Goal: Task Accomplishment & Management: Manage account settings

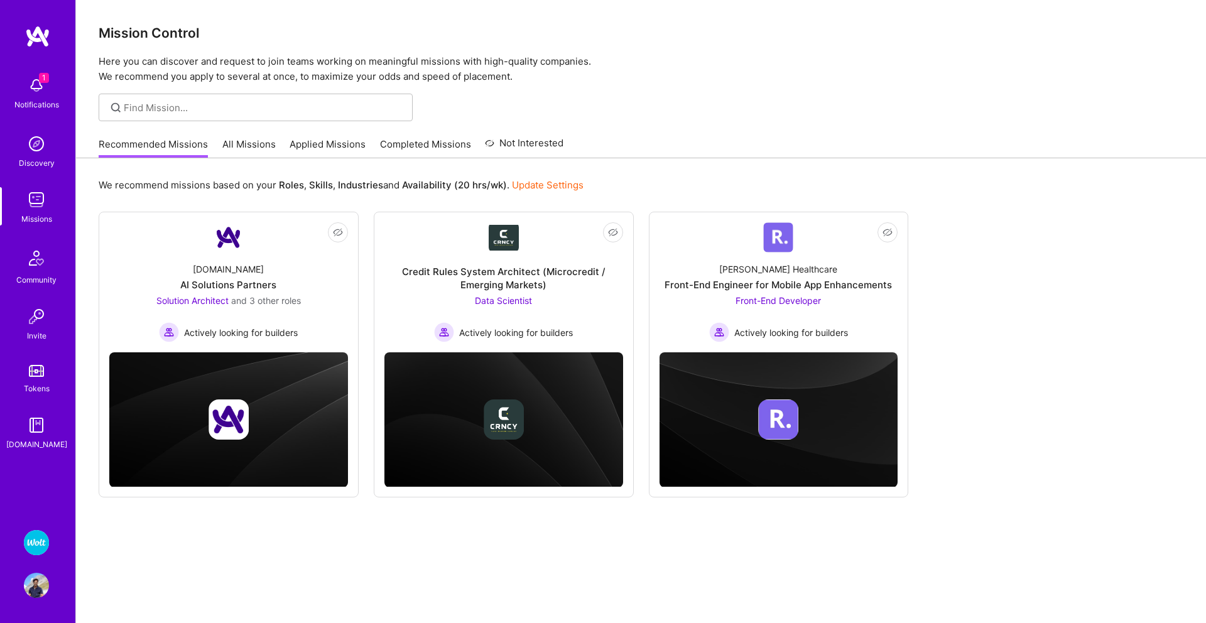
click at [45, 578] on img at bounding box center [36, 585] width 25 height 25
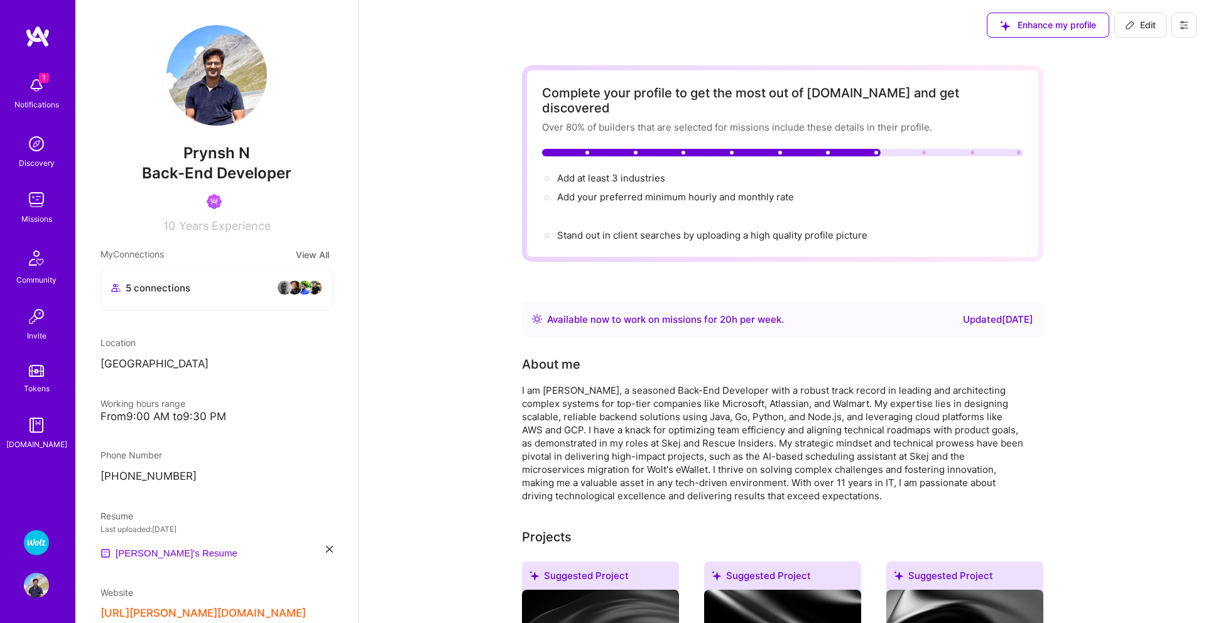
click at [36, 535] on img at bounding box center [36, 542] width 25 height 25
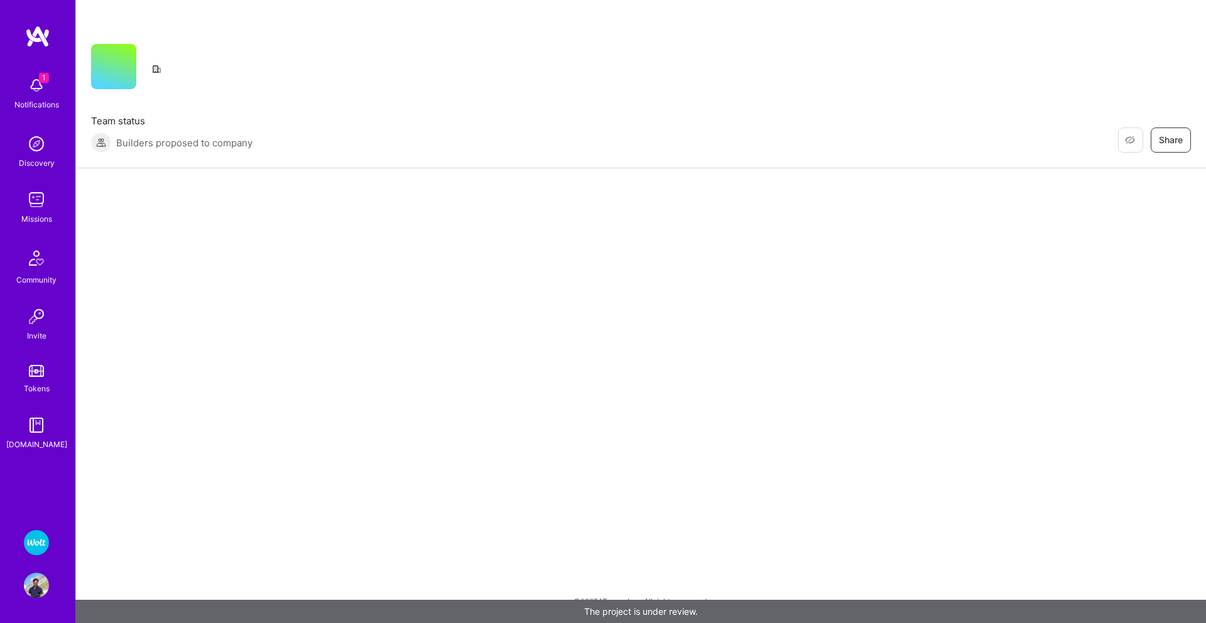
click at [23, 74] on div "1 Notifications" at bounding box center [36, 91] width 78 height 43
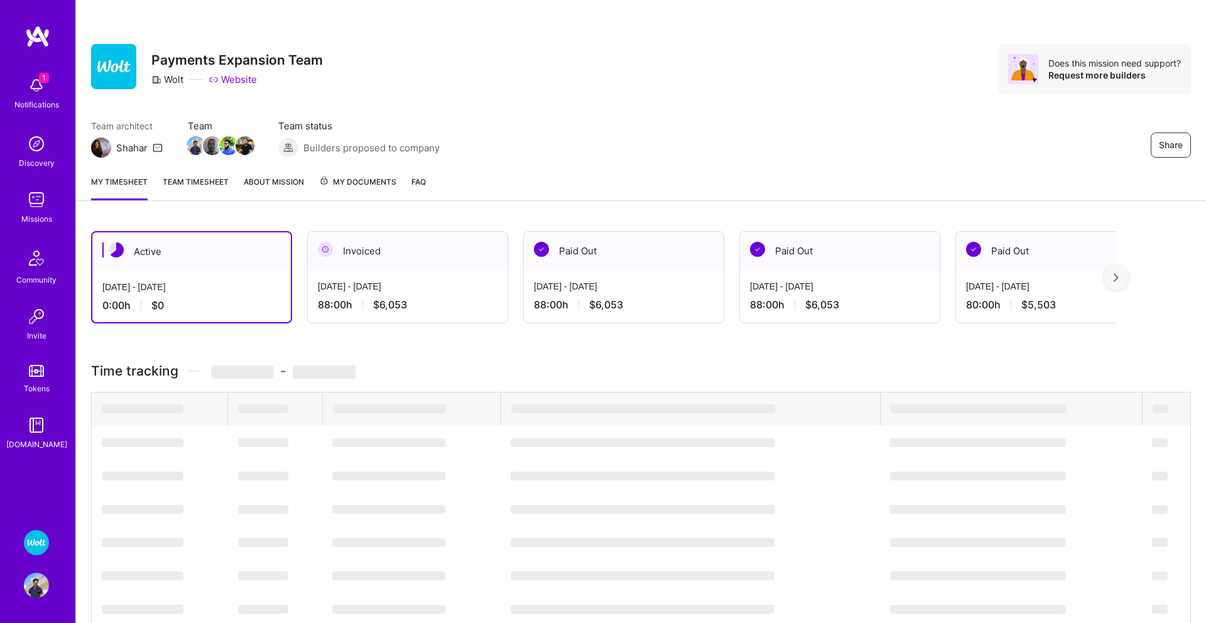
click at [31, 89] on div "1 Notifications Discovery Missions Community Invite Tokens [DOMAIN_NAME]" at bounding box center [37, 260] width 75 height 381
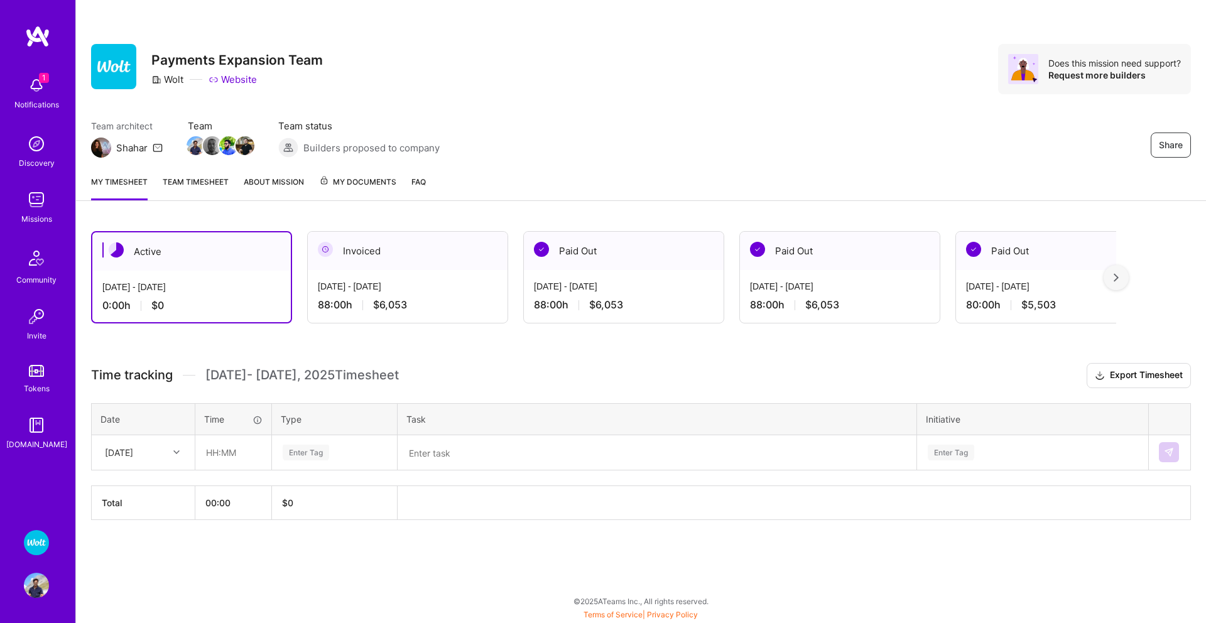
click at [30, 594] on img at bounding box center [36, 585] width 25 height 25
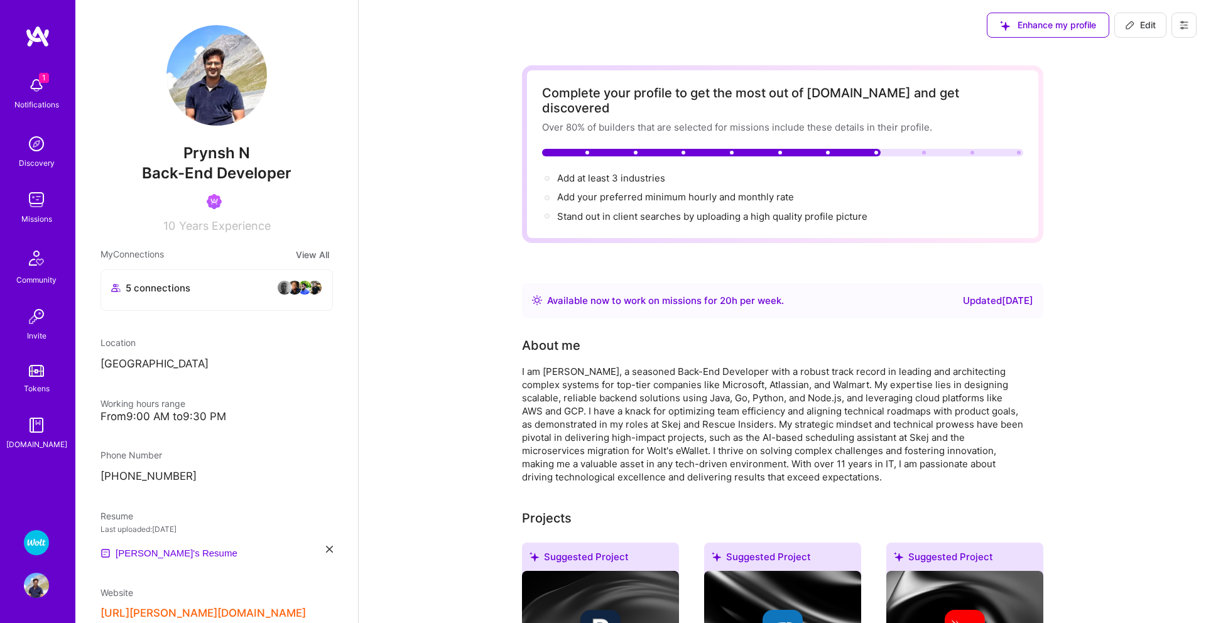
click at [48, 91] on img at bounding box center [36, 85] width 25 height 25
click at [44, 431] on img at bounding box center [36, 425] width 25 height 25
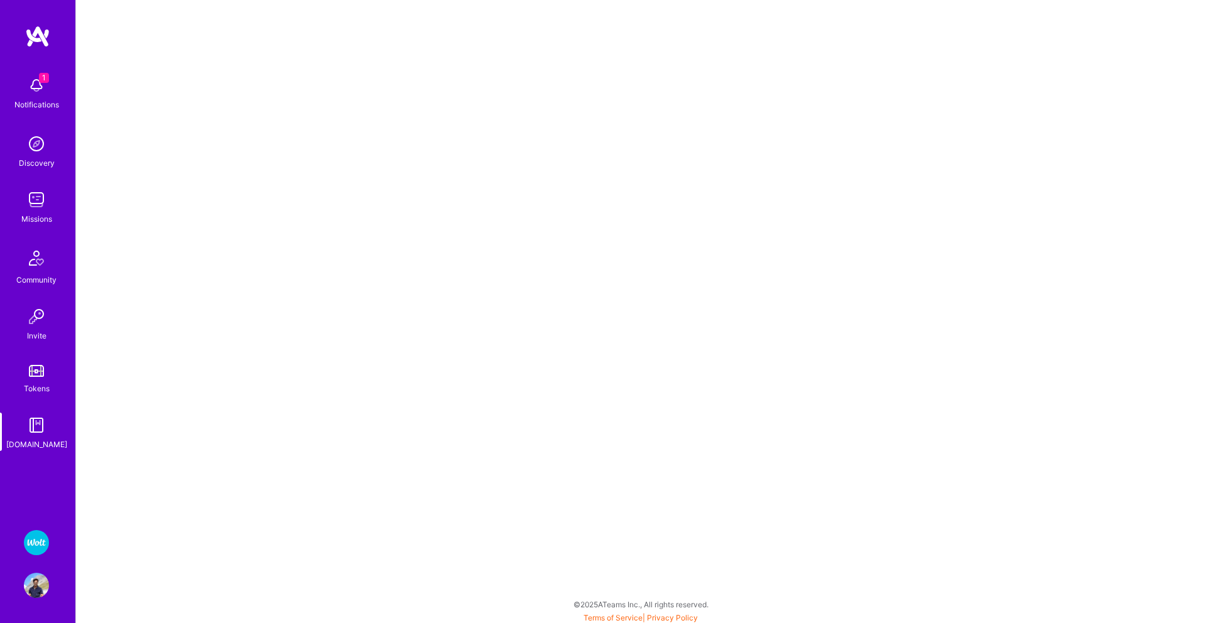
click at [42, 370] on img at bounding box center [36, 371] width 15 height 12
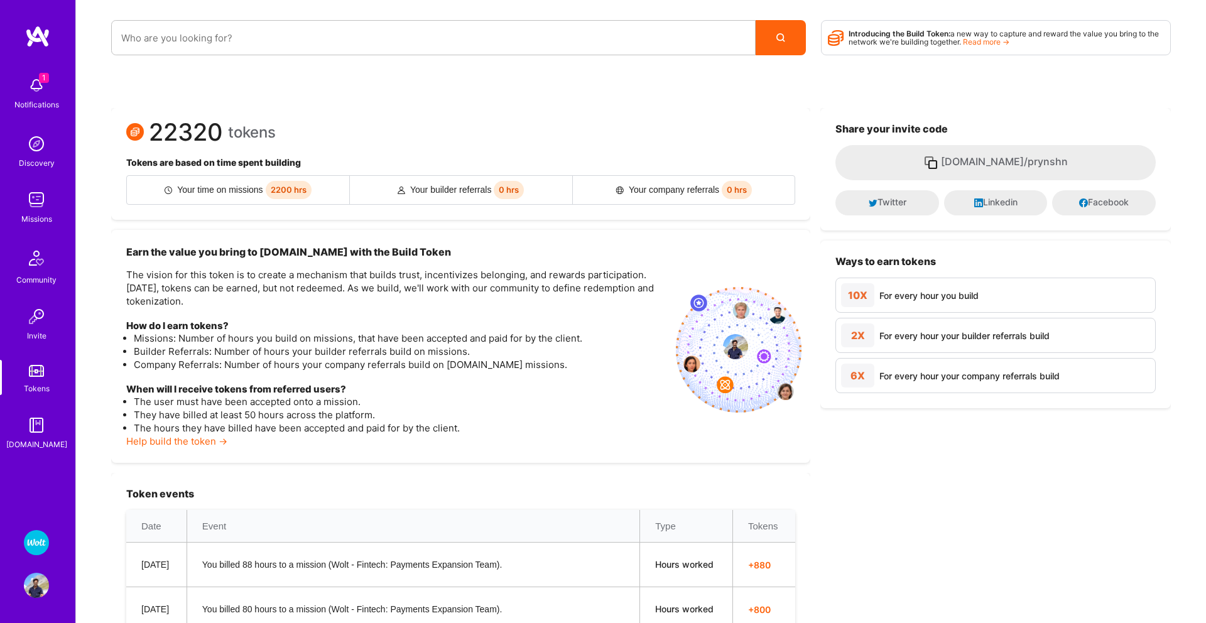
click at [31, 599] on div "1 Notifications Discovery Missions Community Invite Tokens [DOMAIN_NAME] Wolt -…" at bounding box center [37, 311] width 75 height 623
click at [37, 594] on img at bounding box center [36, 585] width 25 height 25
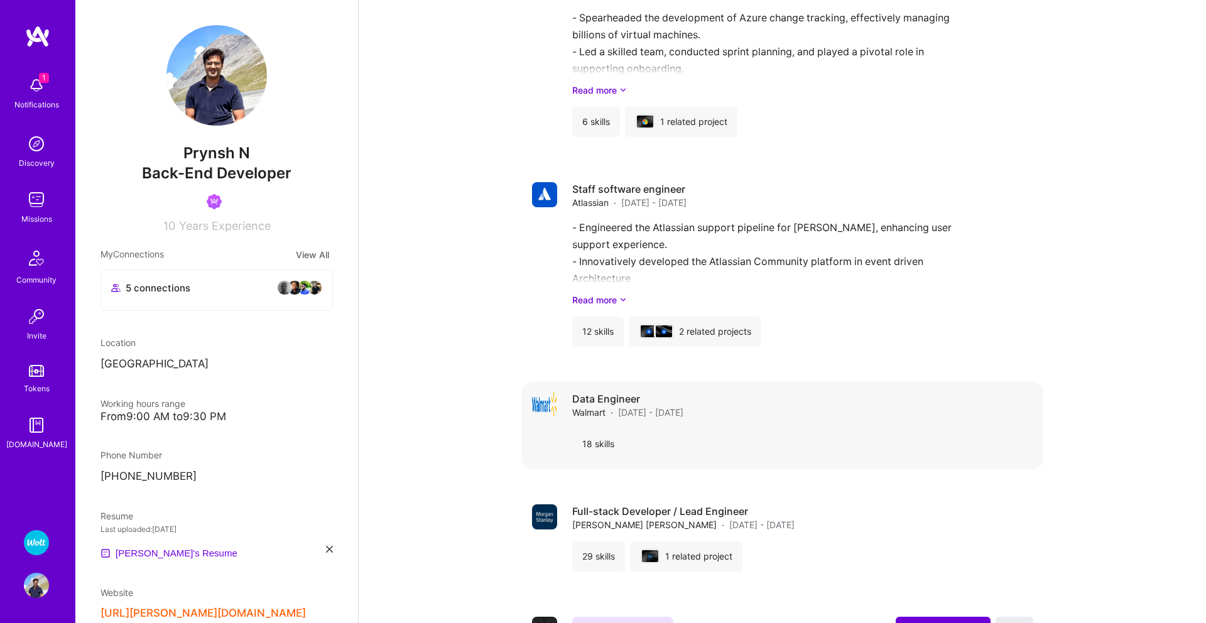
scroll to position [3456, 0]
click at [32, 91] on img at bounding box center [36, 85] width 25 height 25
click at [45, 586] on img at bounding box center [36, 585] width 25 height 25
click at [40, 585] on img at bounding box center [36, 585] width 25 height 25
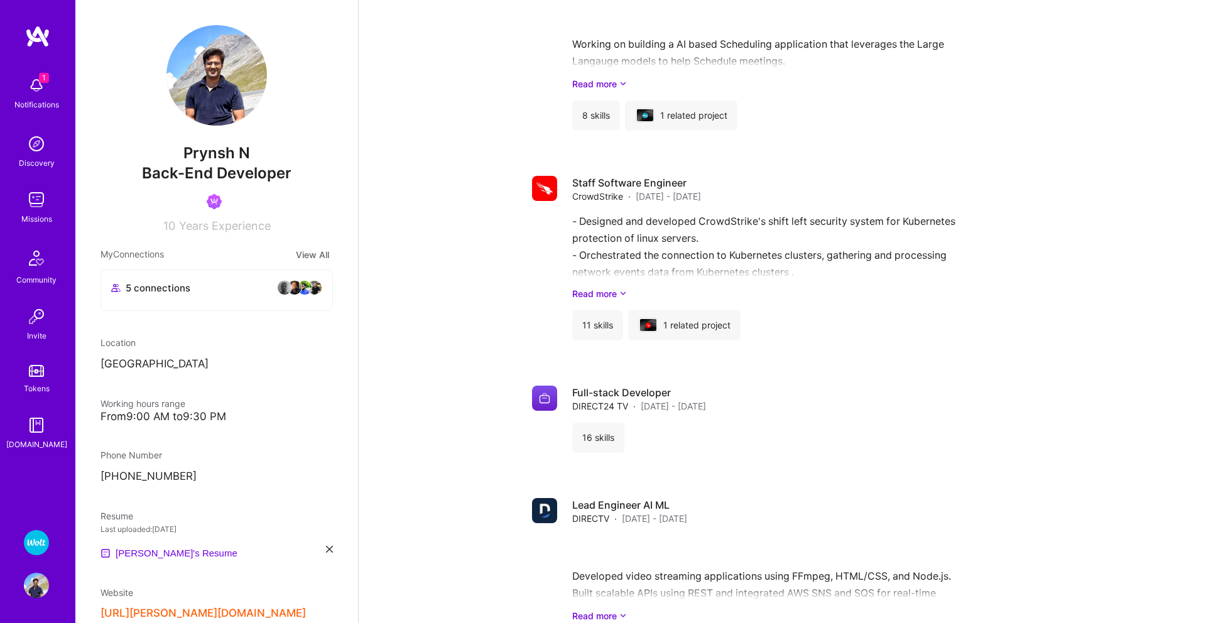
scroll to position [2494, 0]
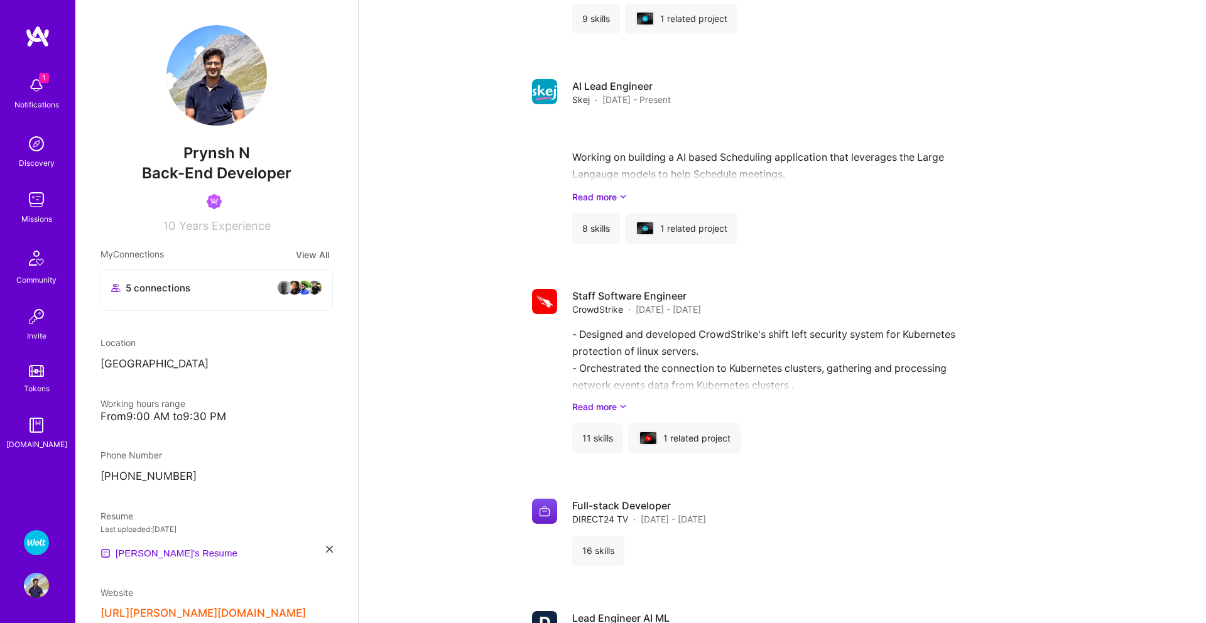
click at [46, 84] on img at bounding box center [36, 85] width 25 height 25
click at [33, 575] on img at bounding box center [36, 585] width 25 height 25
click at [36, 575] on img at bounding box center [36, 585] width 25 height 25
click at [41, 540] on img at bounding box center [36, 542] width 25 height 25
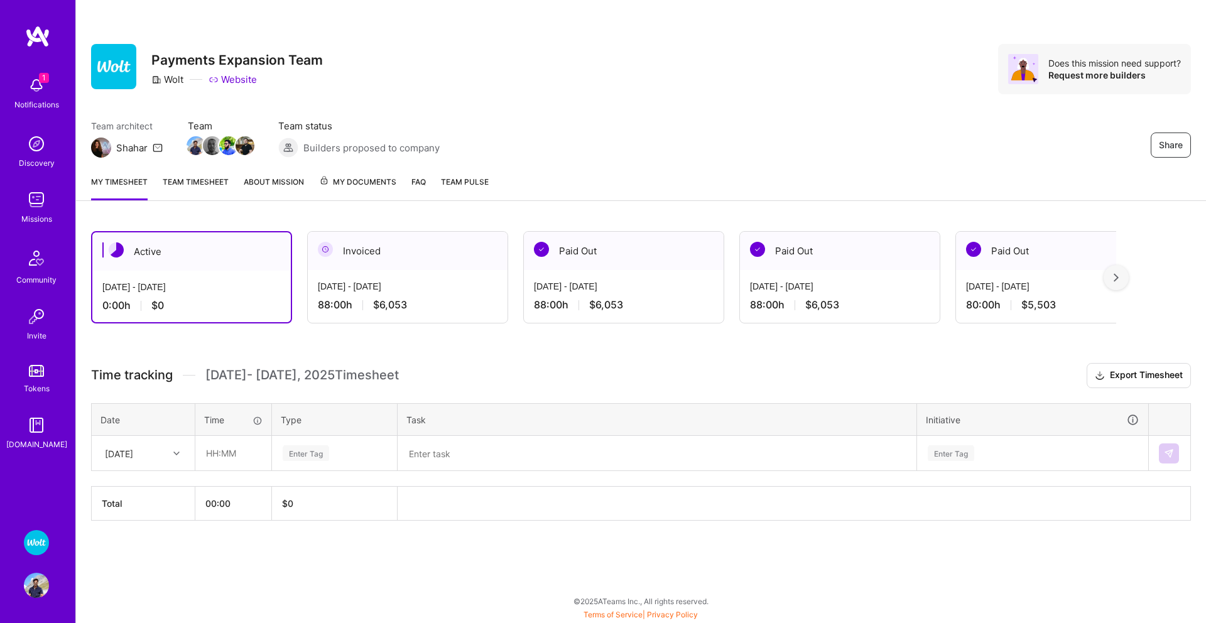
click at [357, 182] on span "My Documents" at bounding box center [357, 182] width 77 height 14
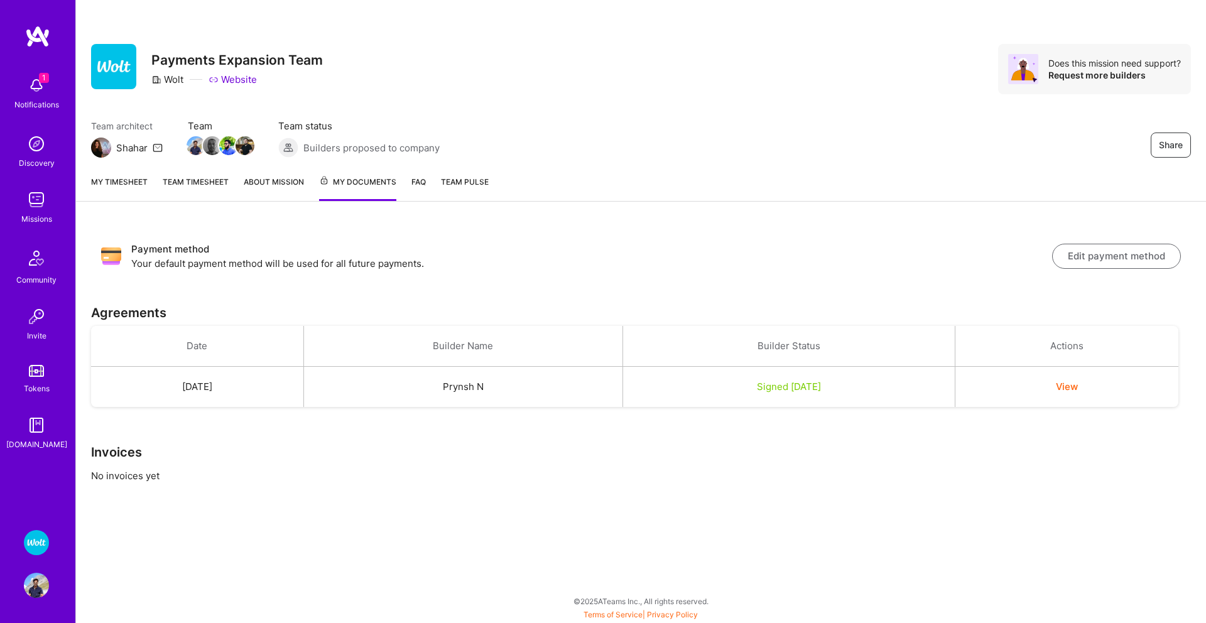
click at [452, 187] on link "Team Pulse" at bounding box center [465, 188] width 48 height 26
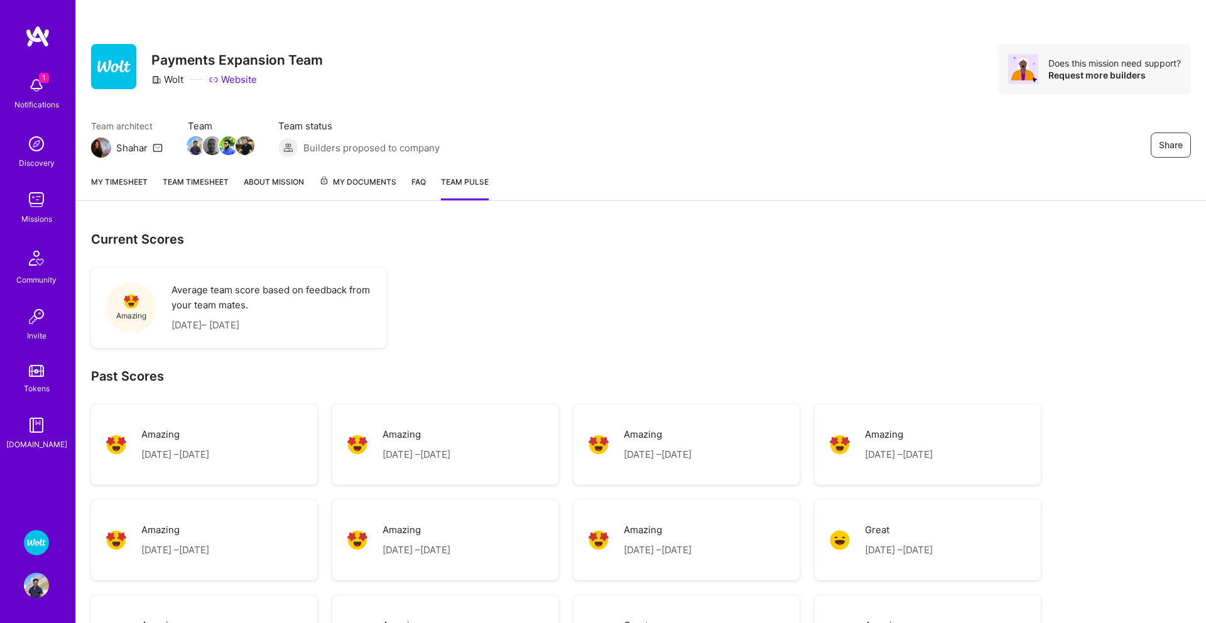
click at [114, 174] on div "My timesheet Team timesheet About Mission My Documents FAQ Team Pulse" at bounding box center [641, 183] width 1130 height 36
click at [40, 548] on img at bounding box center [36, 542] width 25 height 25
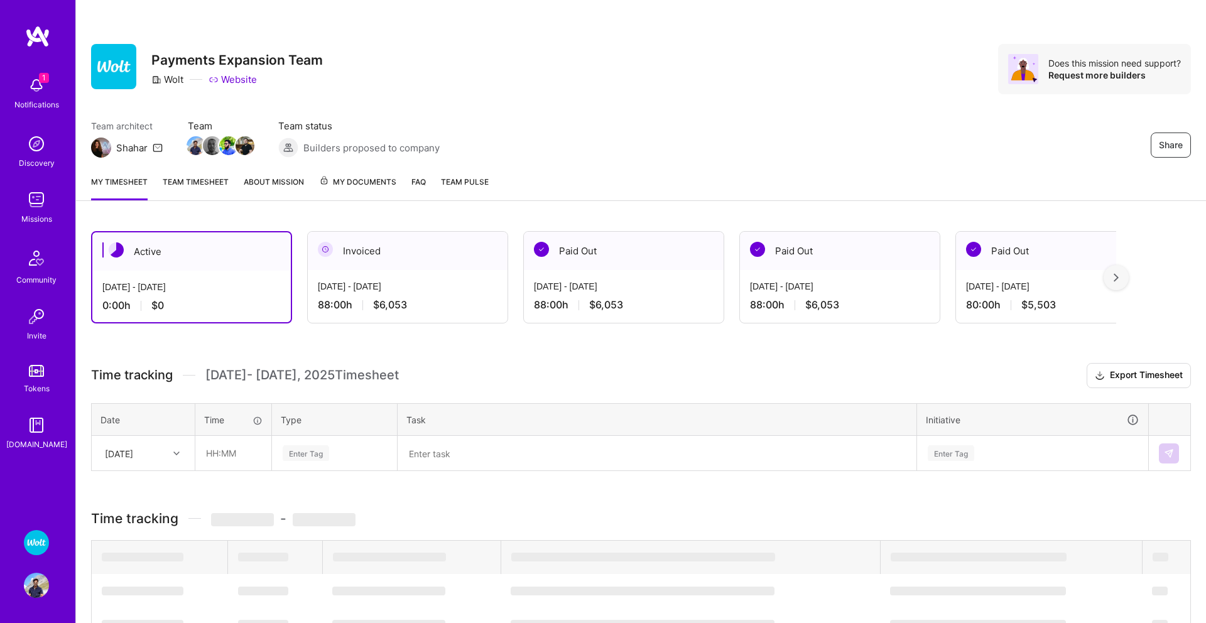
click at [30, 592] on img at bounding box center [36, 585] width 25 height 25
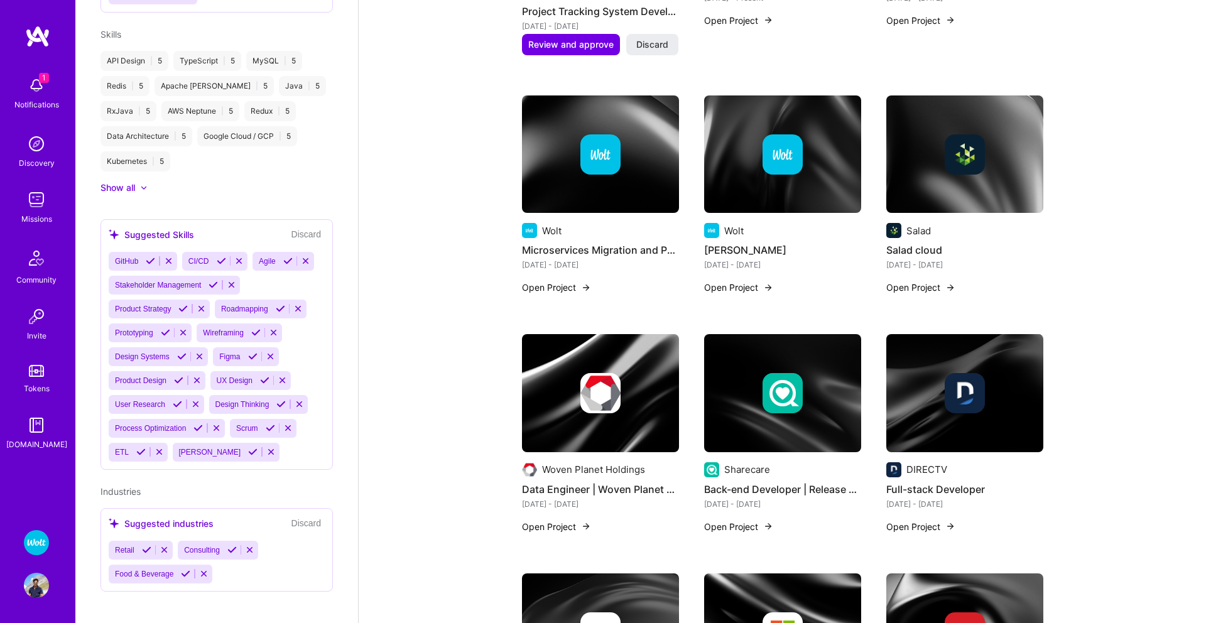
scroll to position [998, 0]
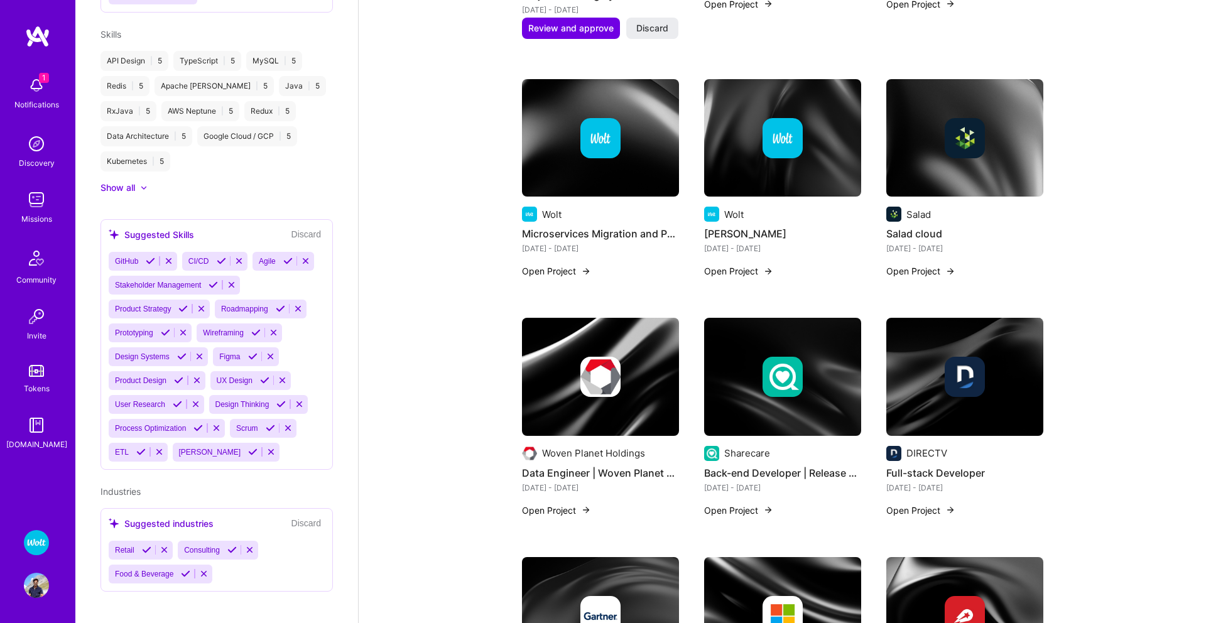
click at [40, 82] on span "1" at bounding box center [44, 78] width 10 height 10
click at [25, 590] on img at bounding box center [36, 585] width 25 height 25
click at [33, 590] on img at bounding box center [36, 585] width 25 height 25
click at [36, 546] on img at bounding box center [36, 542] width 25 height 25
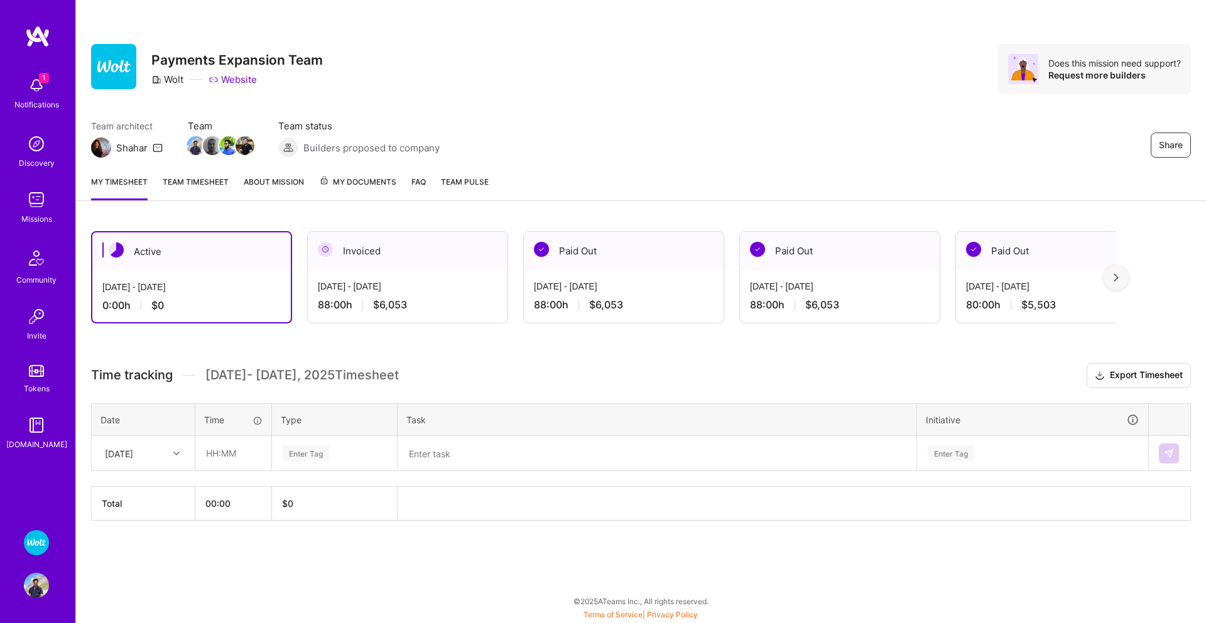
click at [362, 178] on span "My Documents" at bounding box center [357, 182] width 77 height 14
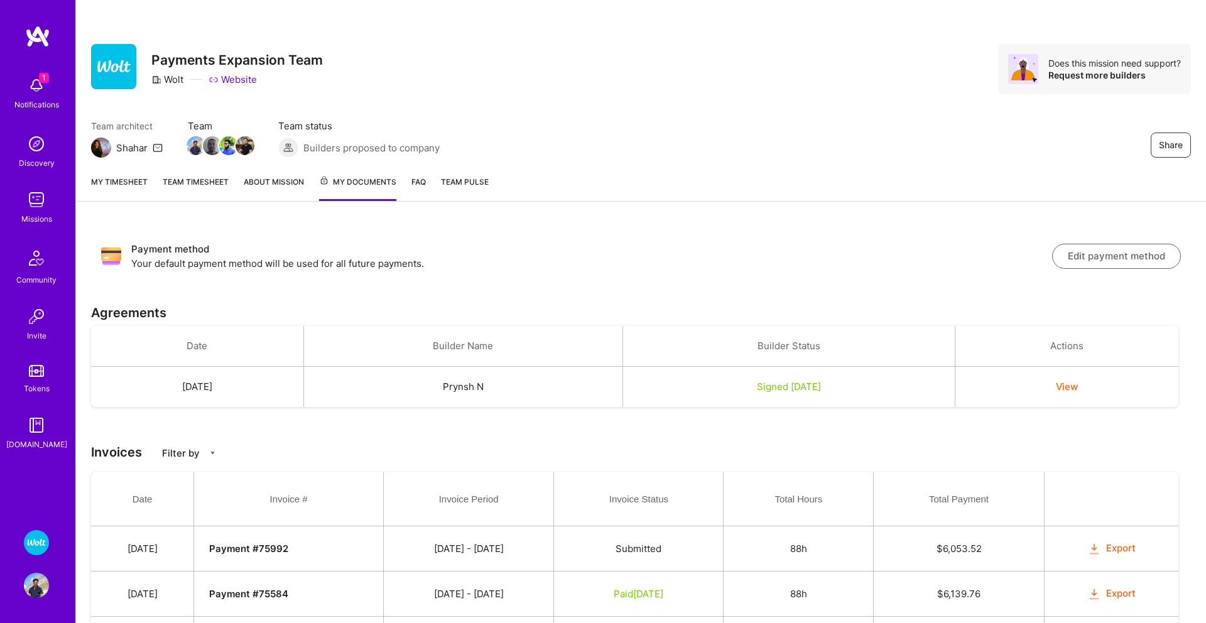
click at [1078, 386] on button "View" at bounding box center [1067, 386] width 22 height 13
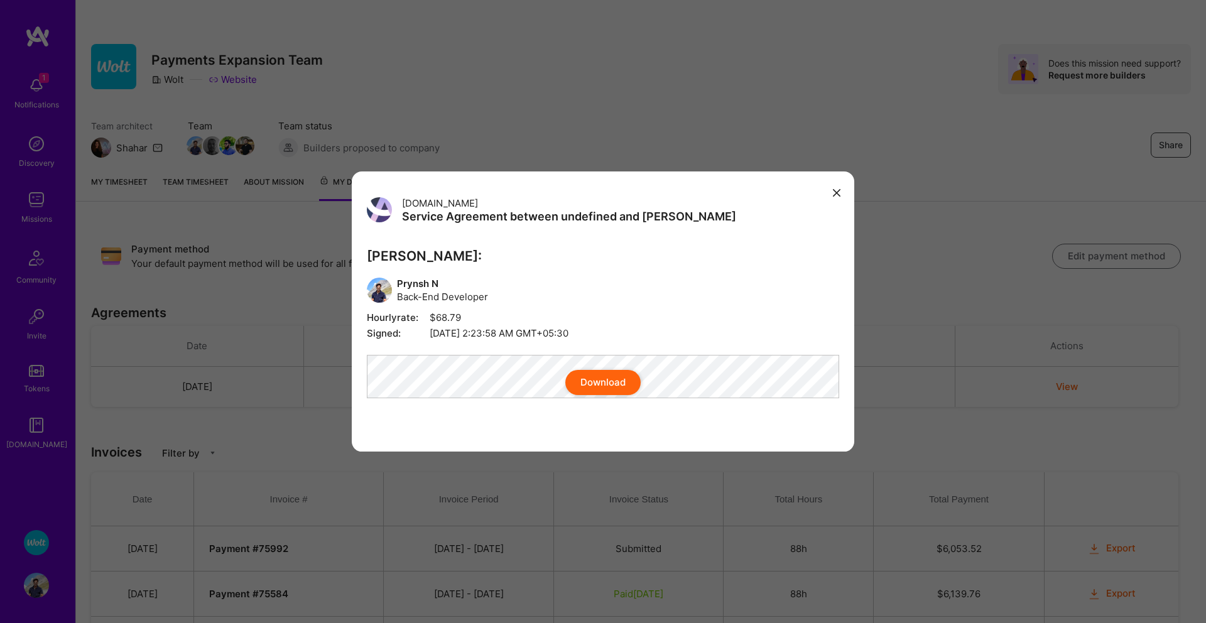
click at [841, 183] on button "modal" at bounding box center [836, 192] width 15 height 21
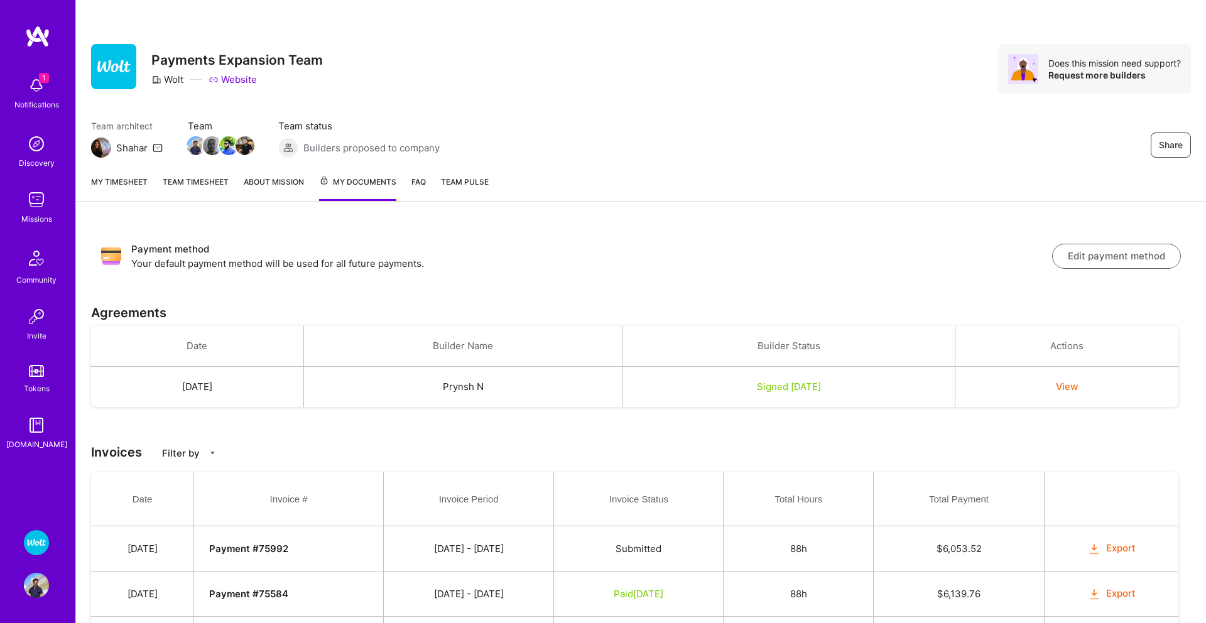
scroll to position [16, 0]
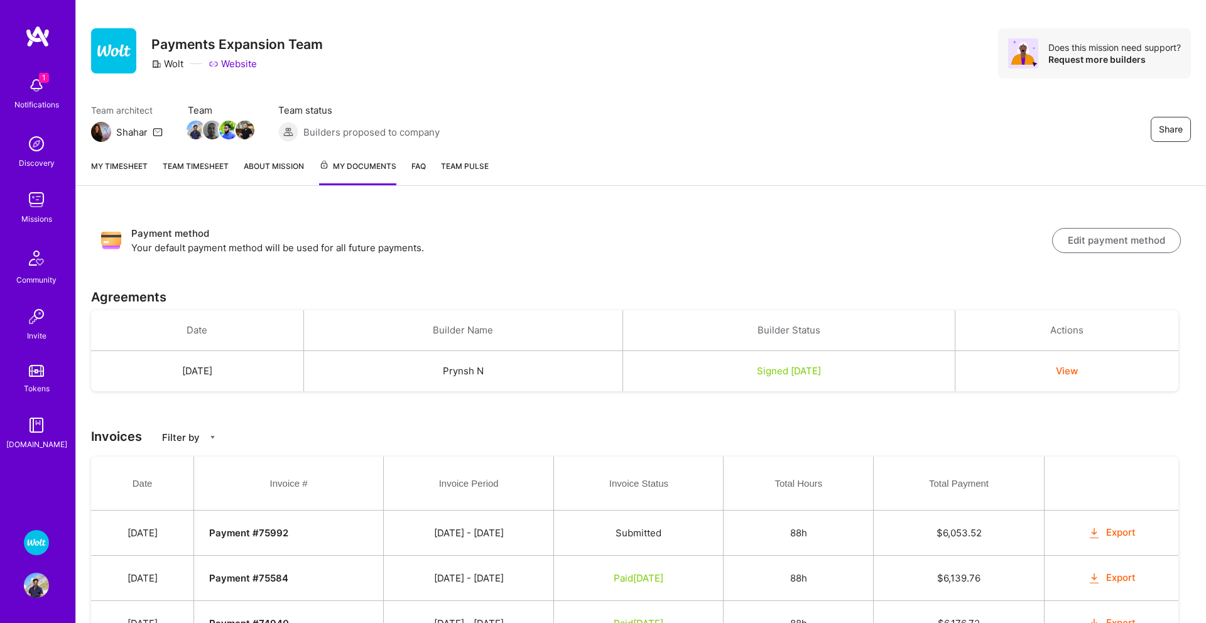
click at [209, 430] on h3 "Invoices Filter by" at bounding box center [641, 436] width 1100 height 15
click at [209, 437] on icon at bounding box center [213, 437] width 8 height 8
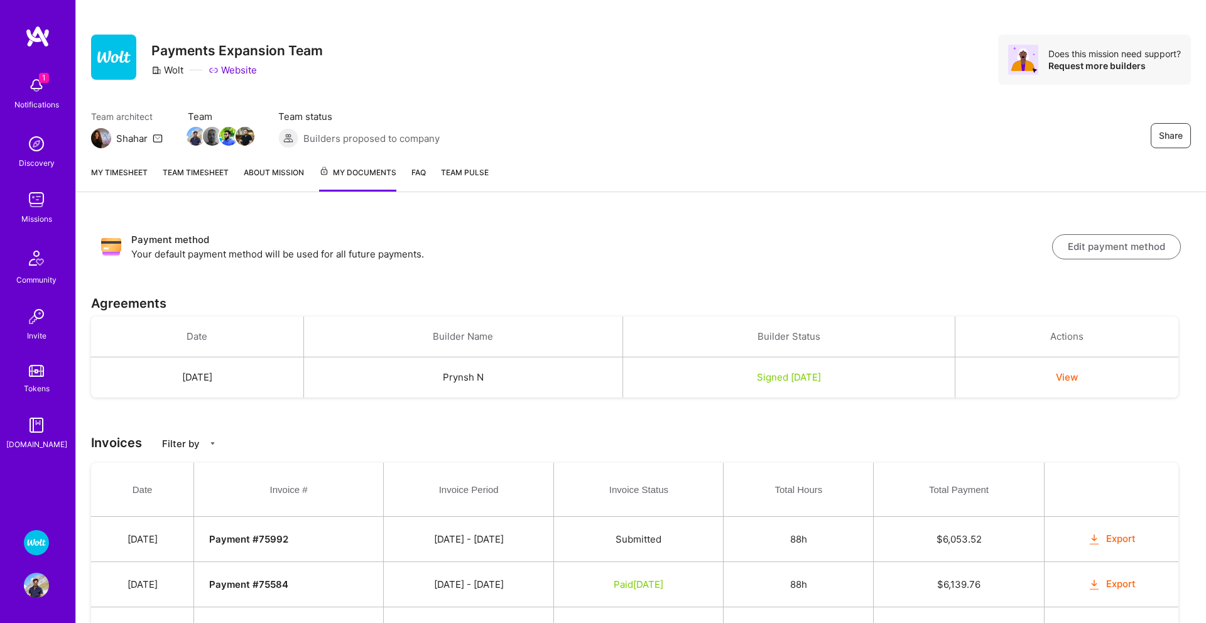
scroll to position [0, 0]
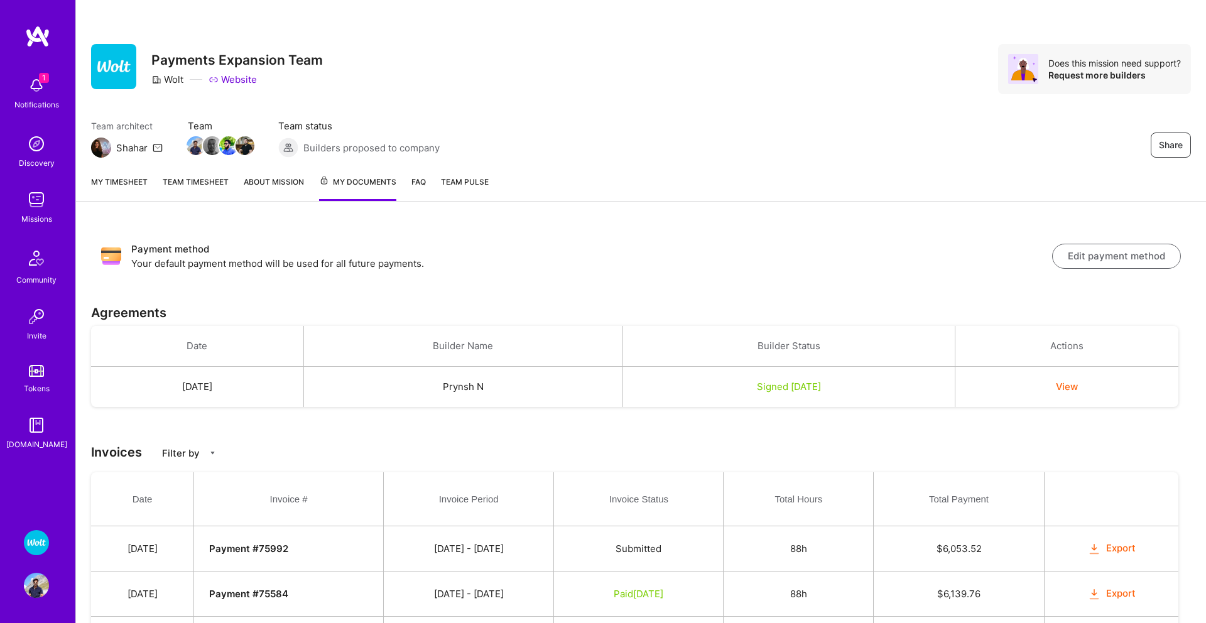
click at [359, 189] on link "My Documents" at bounding box center [357, 188] width 77 height 26
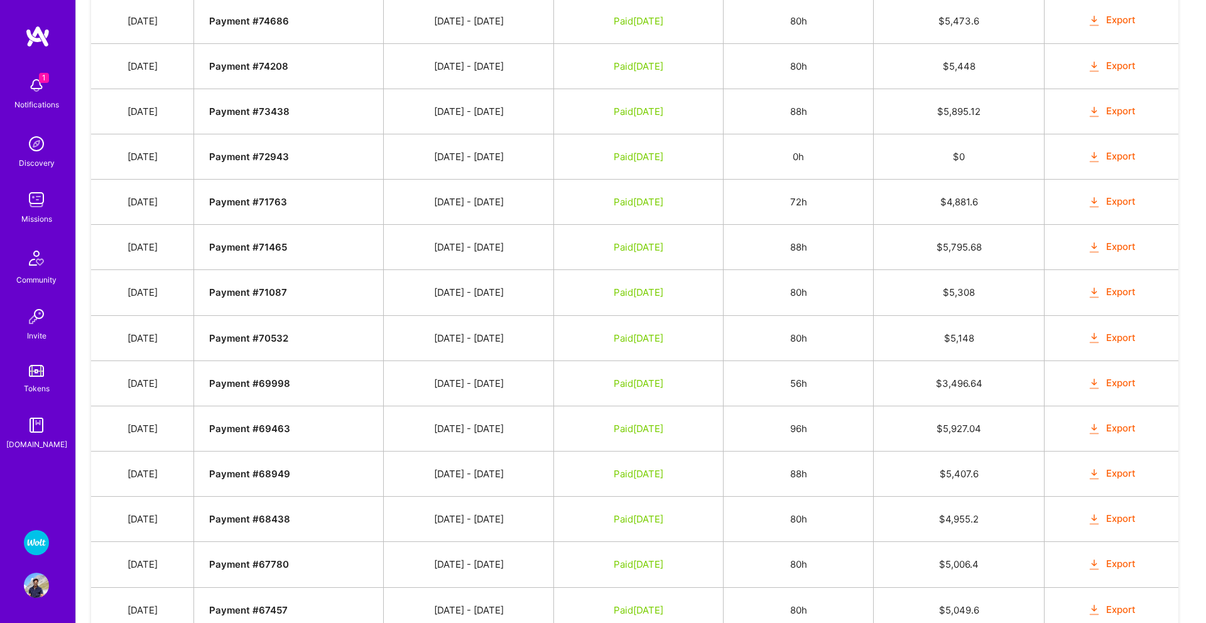
scroll to position [852, 0]
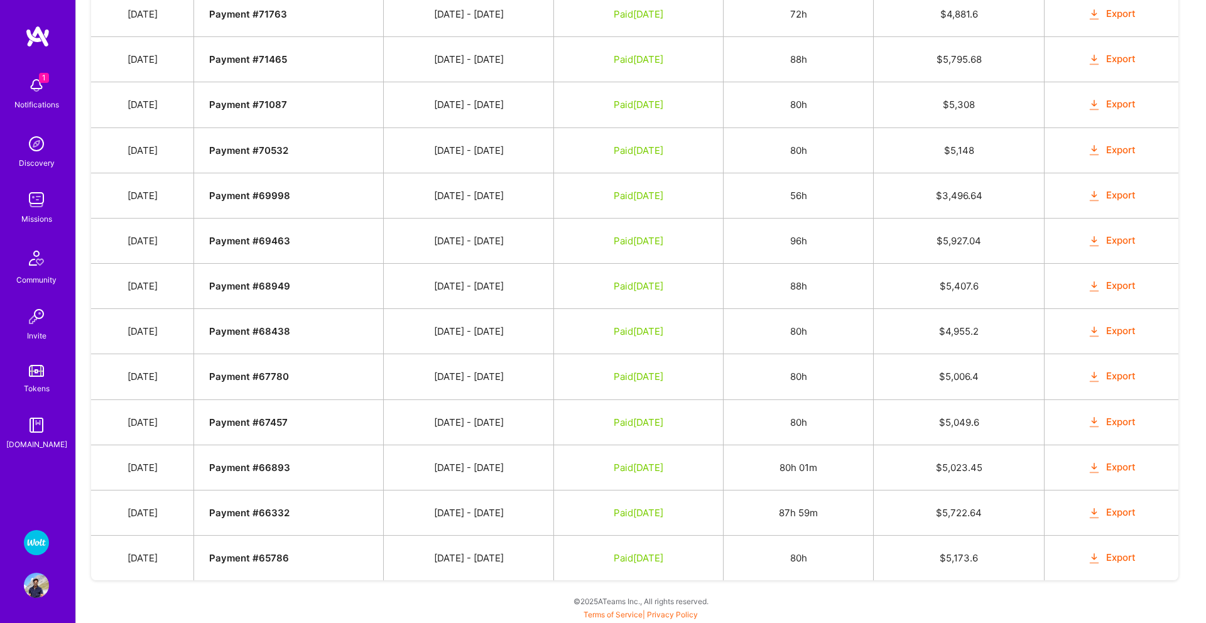
click at [182, 561] on td "[DATE]" at bounding box center [142, 557] width 103 height 45
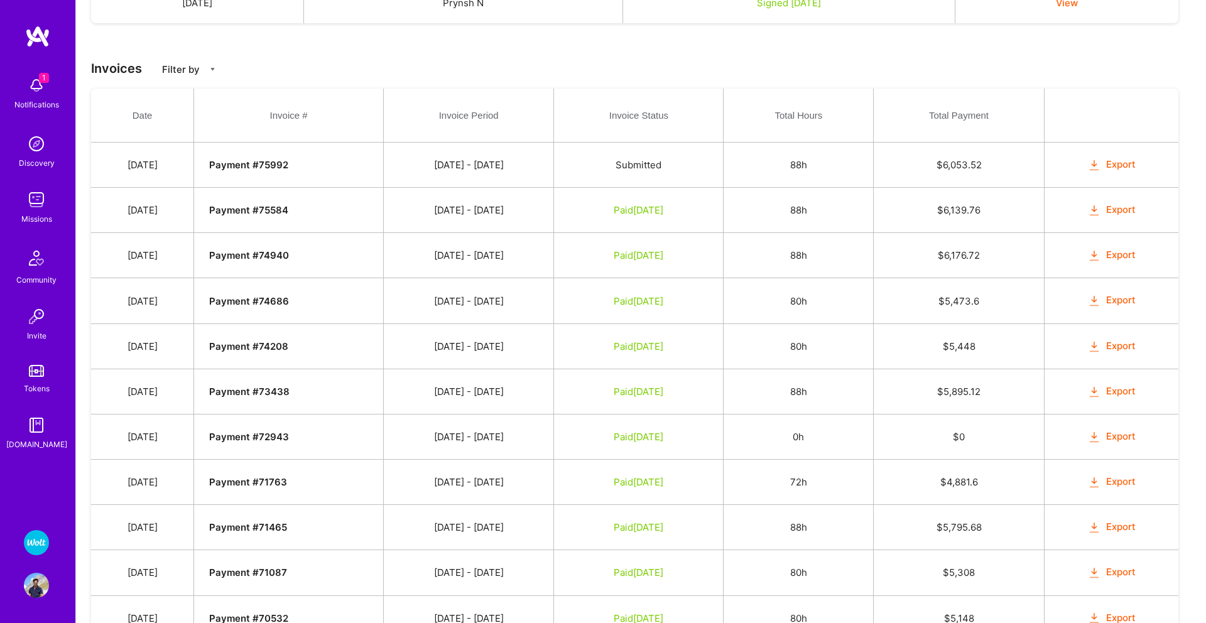
scroll to position [383, 0]
